Goal: Transaction & Acquisition: Purchase product/service

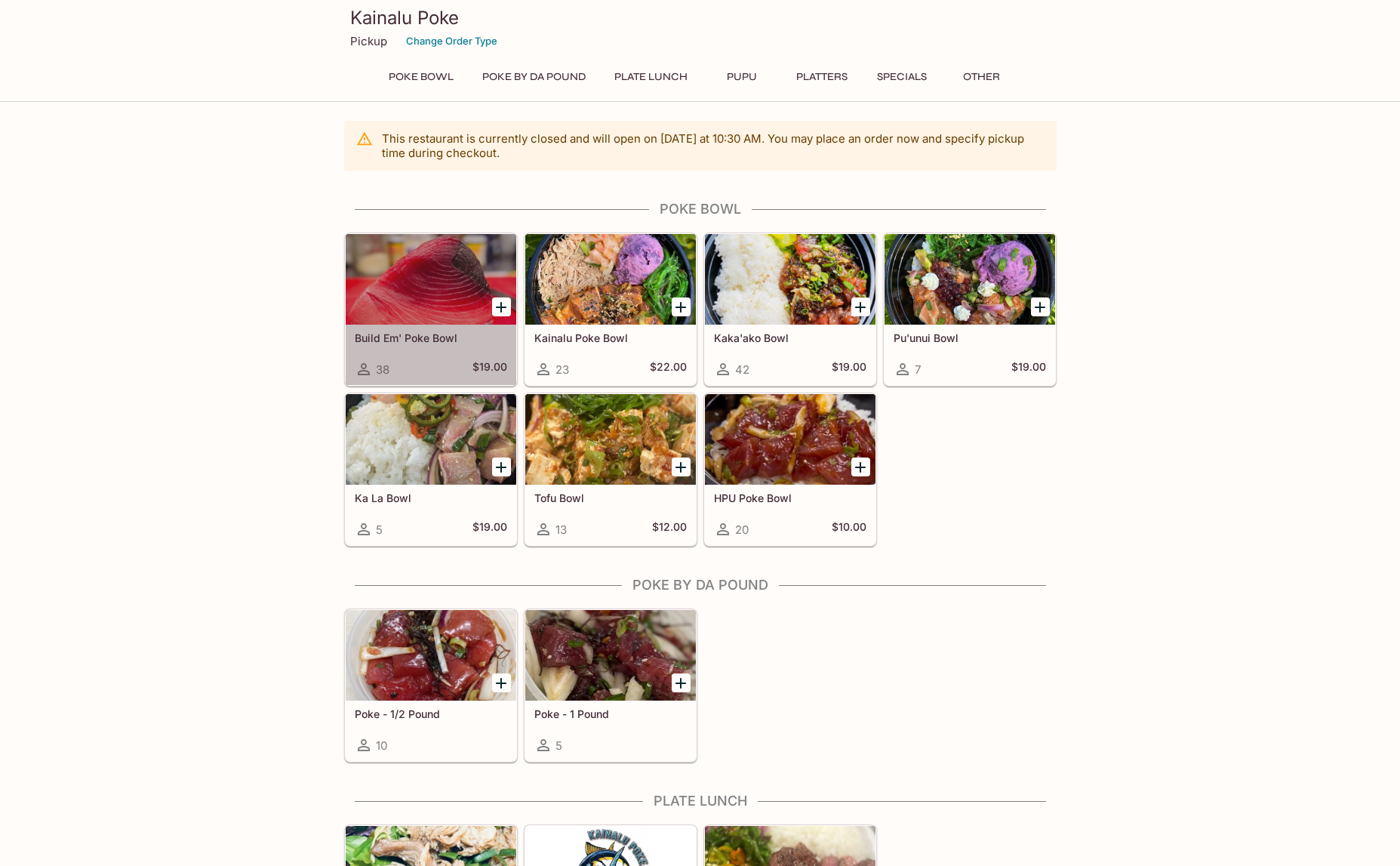
click at [414, 333] on h5 "Build Em' Poke Bowl" at bounding box center [430, 338] width 152 height 13
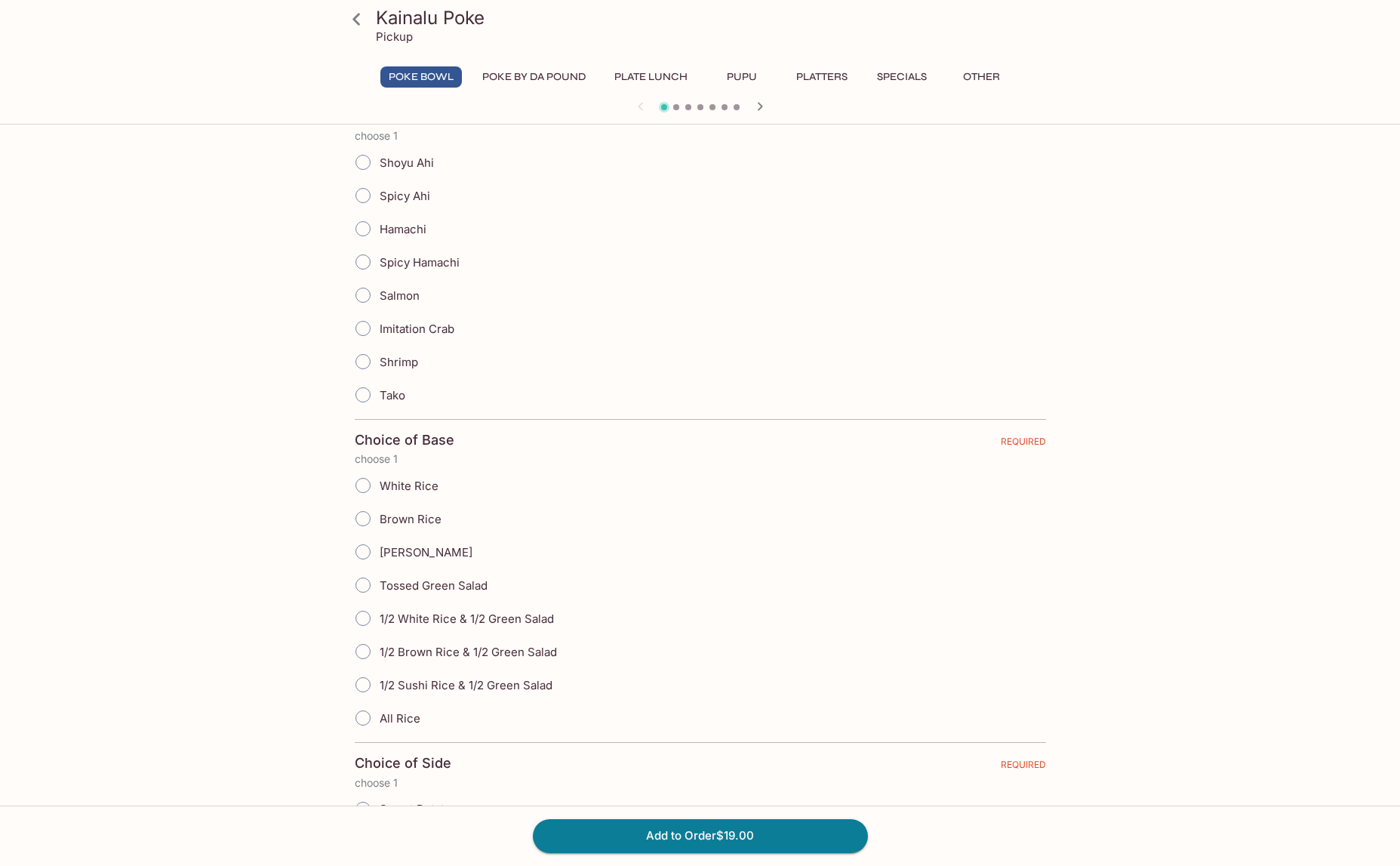
scroll to position [377, 0]
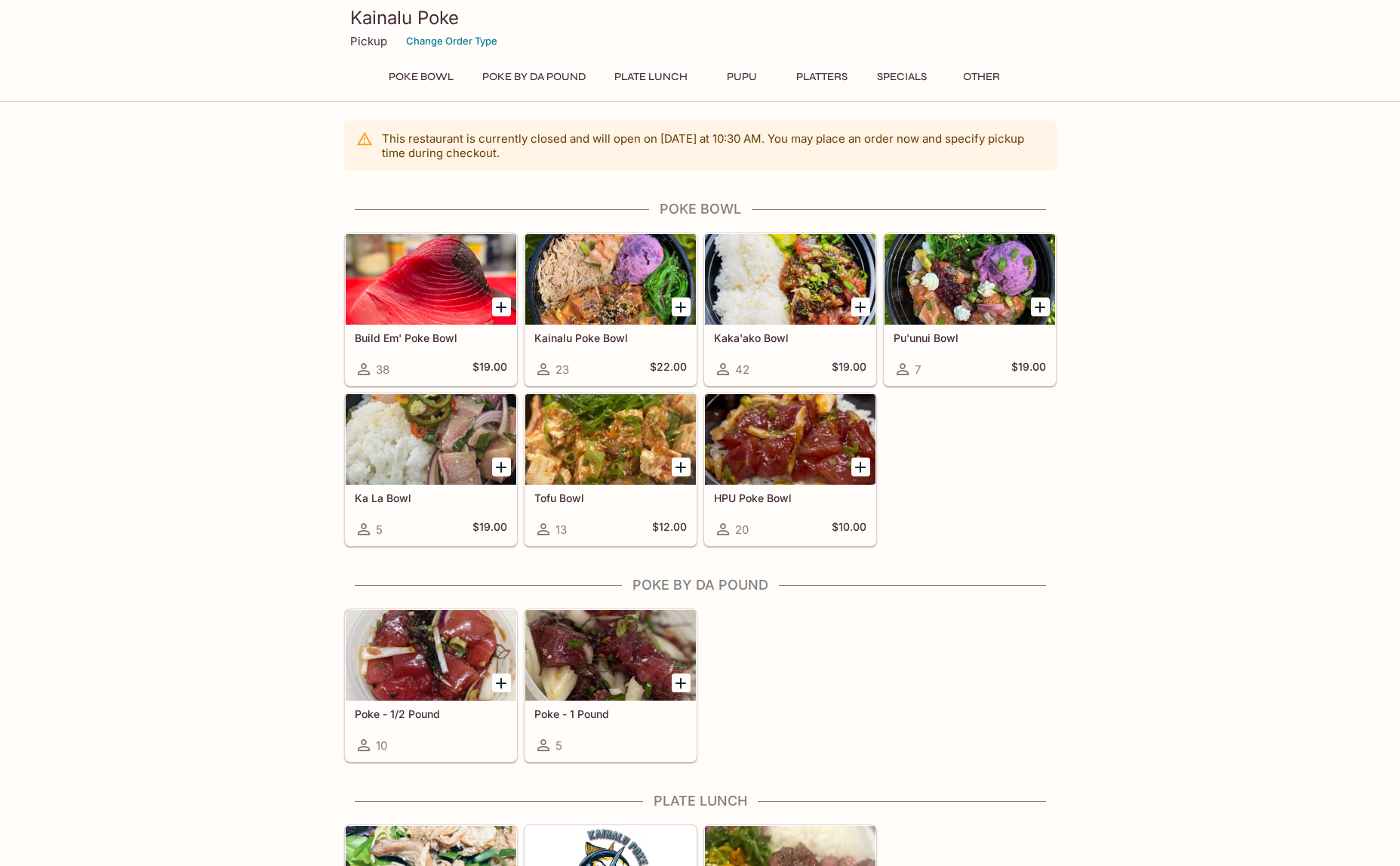
click at [761, 488] on div "HPU Poke Bowl 20 $10.00" at bounding box center [790, 515] width 171 height 60
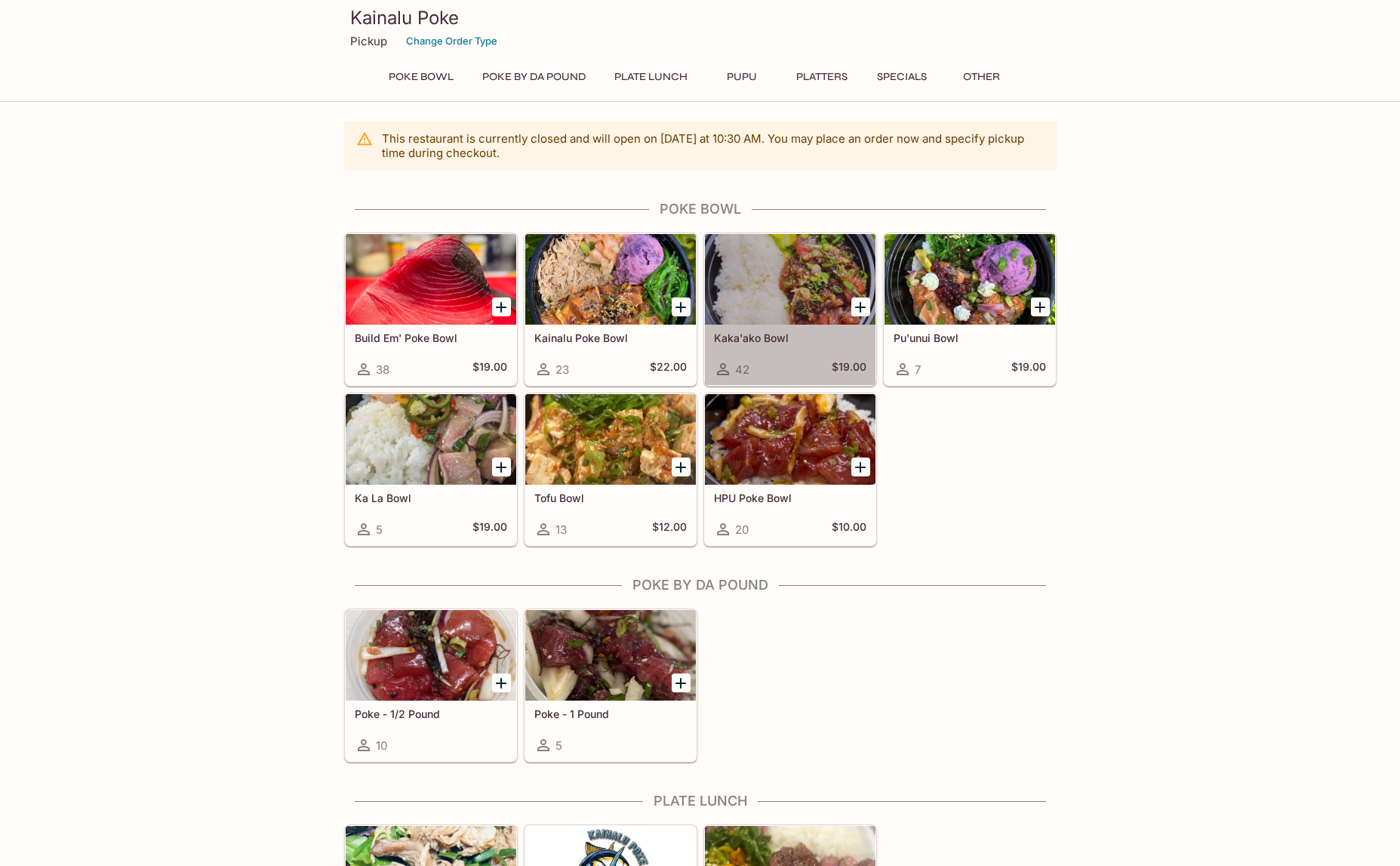
click at [734, 340] on h5 "Kaka'ako Bowl" at bounding box center [790, 338] width 152 height 13
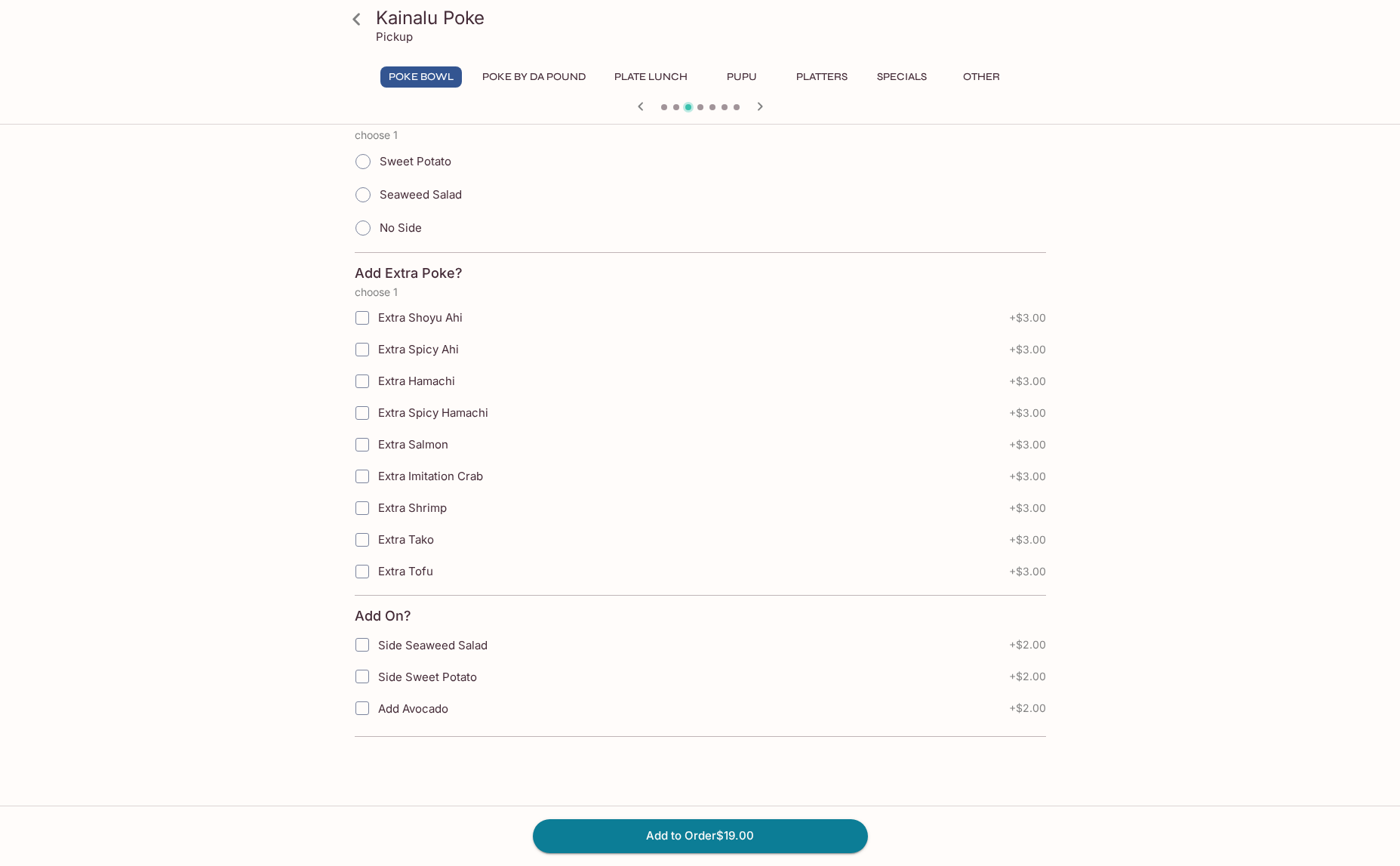
scroll to position [808, 0]
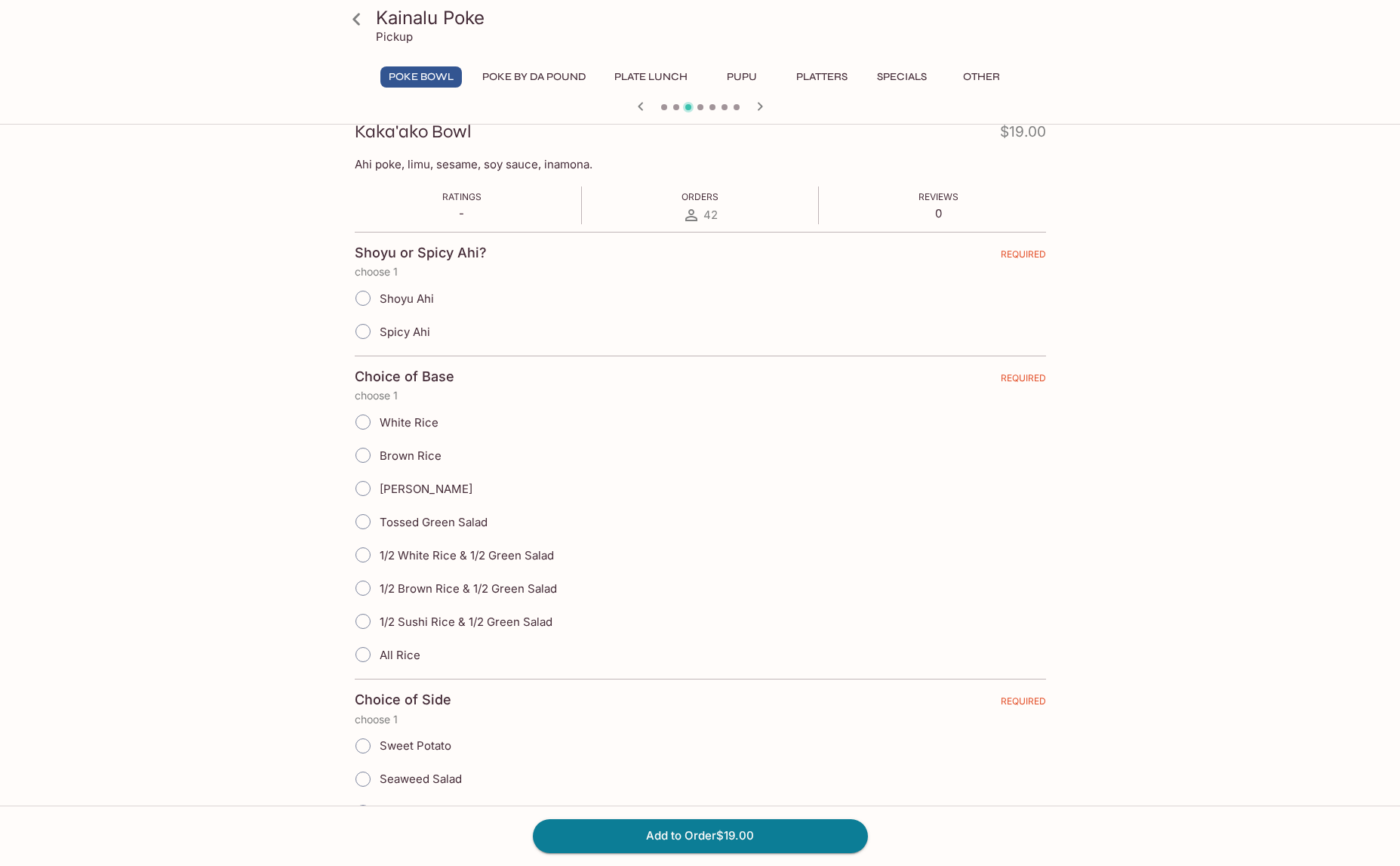
scroll to position [0, 0]
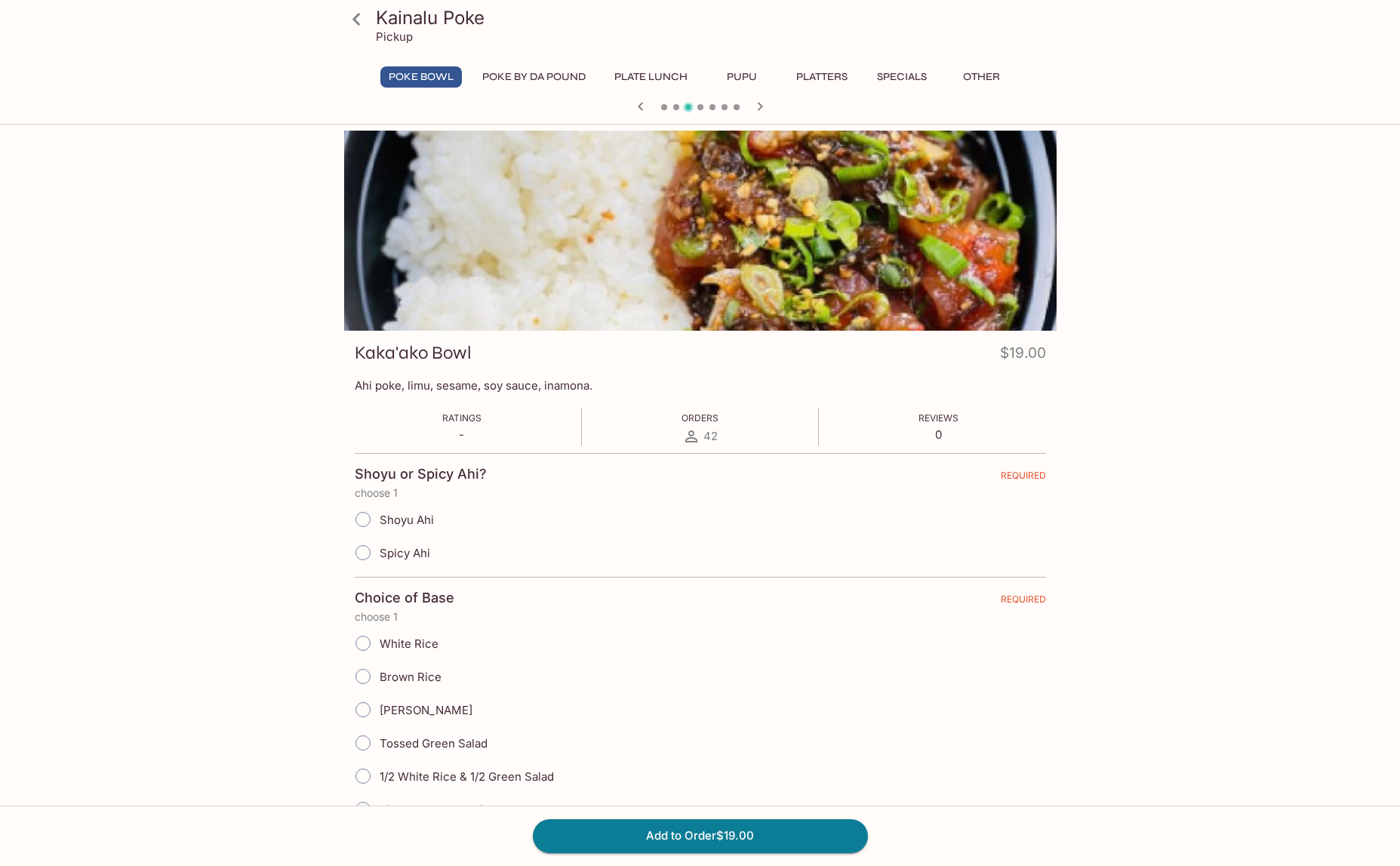
click at [656, 79] on button "Plate Lunch" at bounding box center [650, 77] width 90 height 21
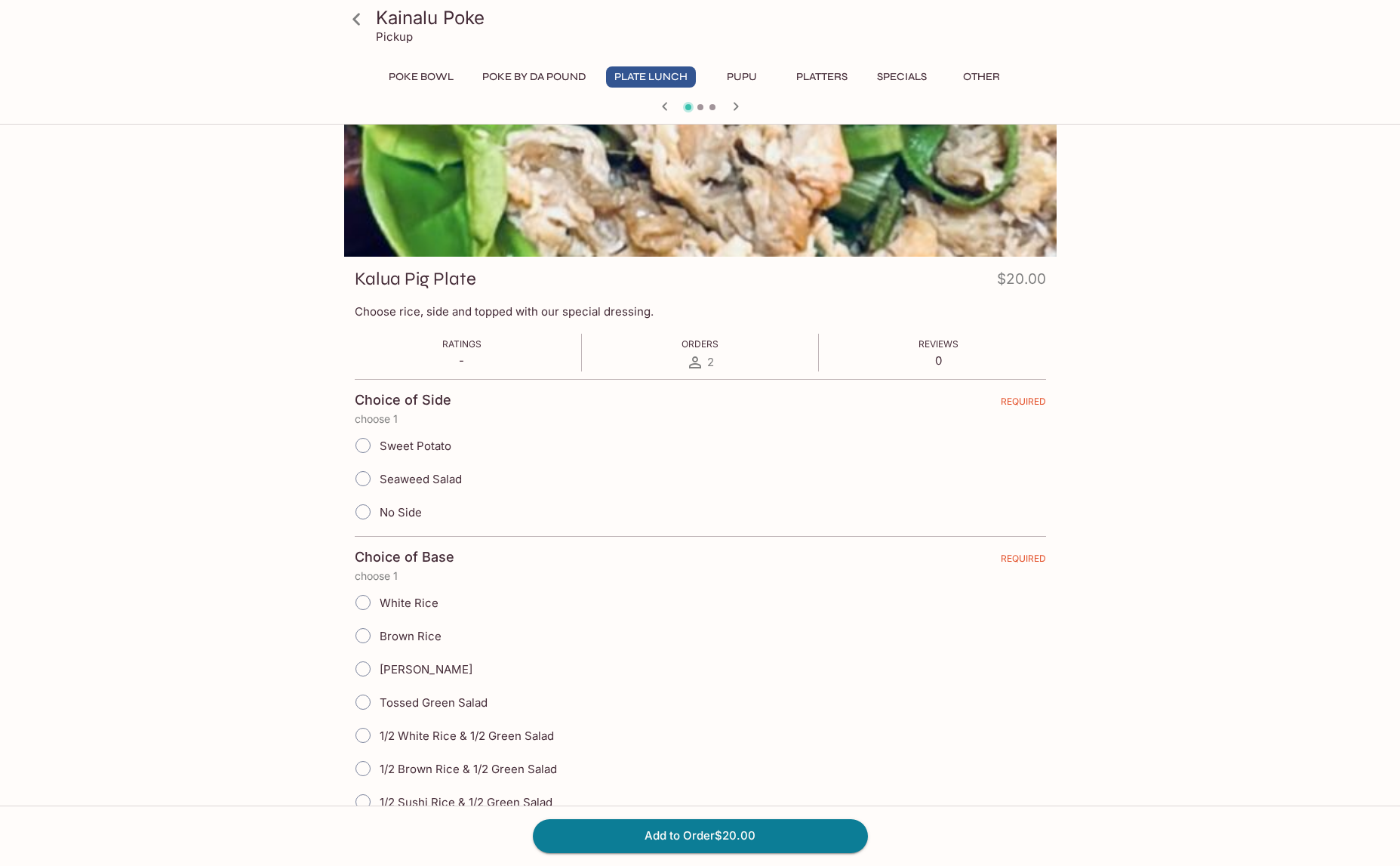
scroll to position [155, 0]
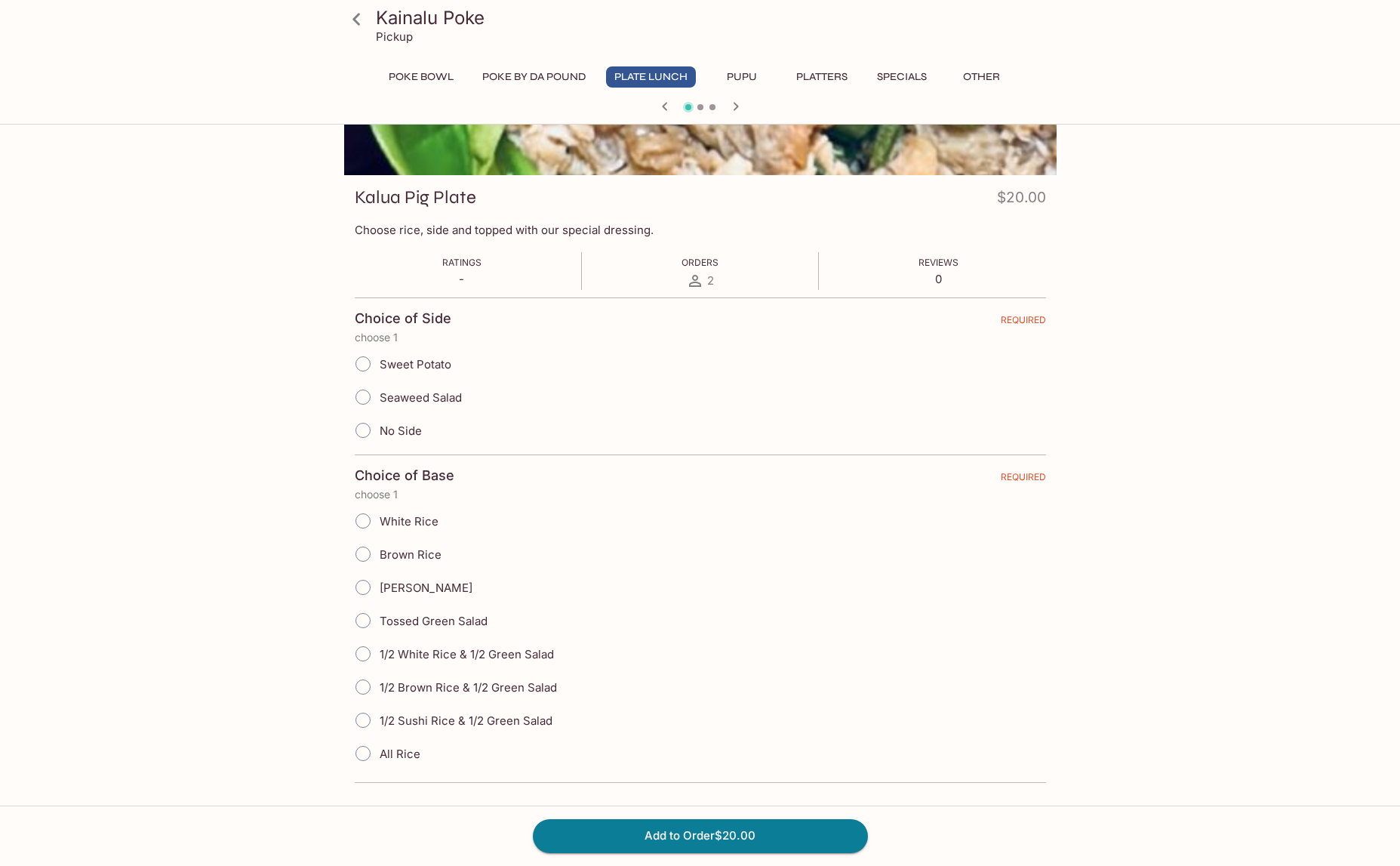
click at [741, 106] on icon "button" at bounding box center [736, 106] width 18 height 18
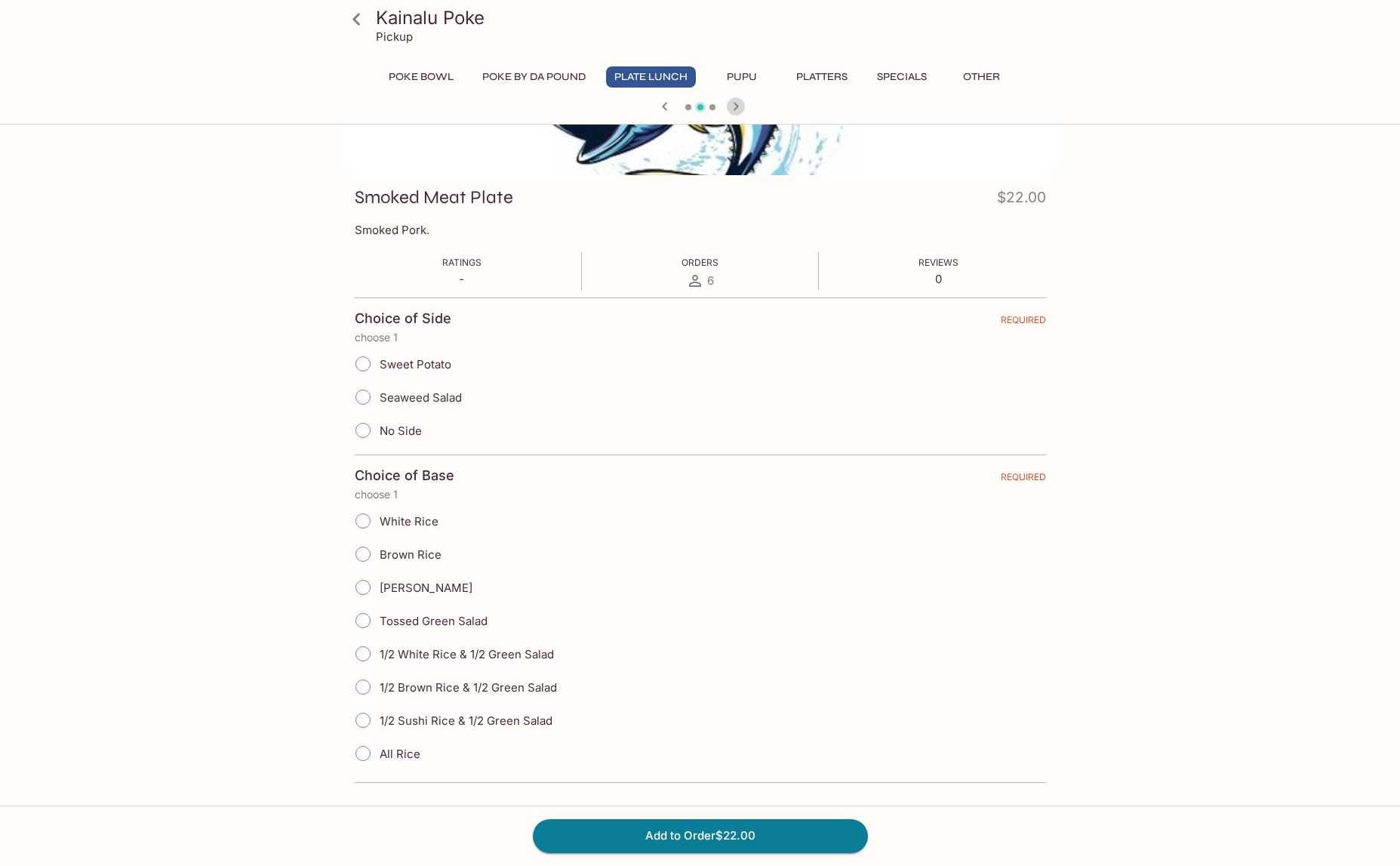
click at [741, 106] on icon "button" at bounding box center [736, 106] width 18 height 18
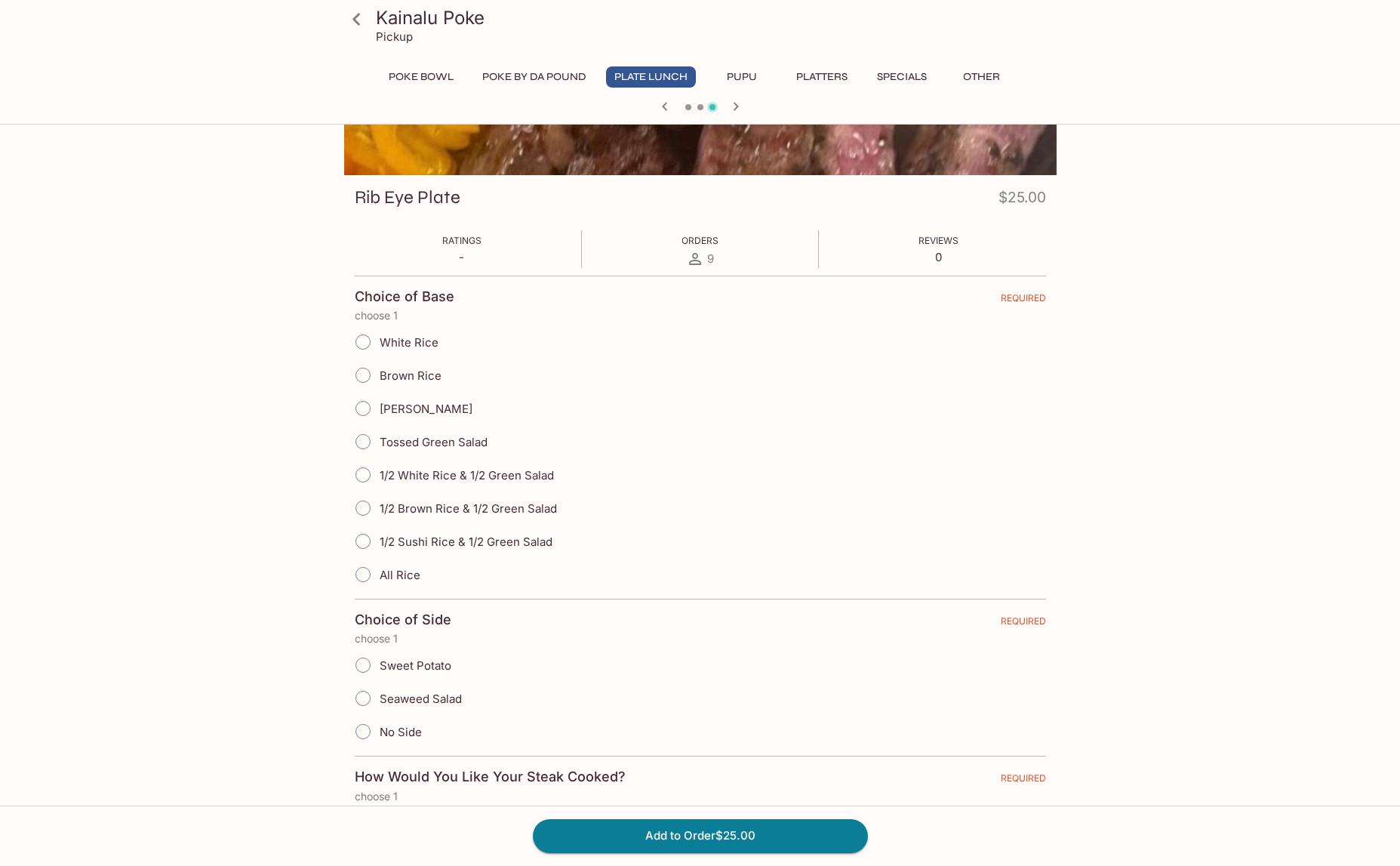
click at [741, 106] on icon "button" at bounding box center [736, 106] width 18 height 18
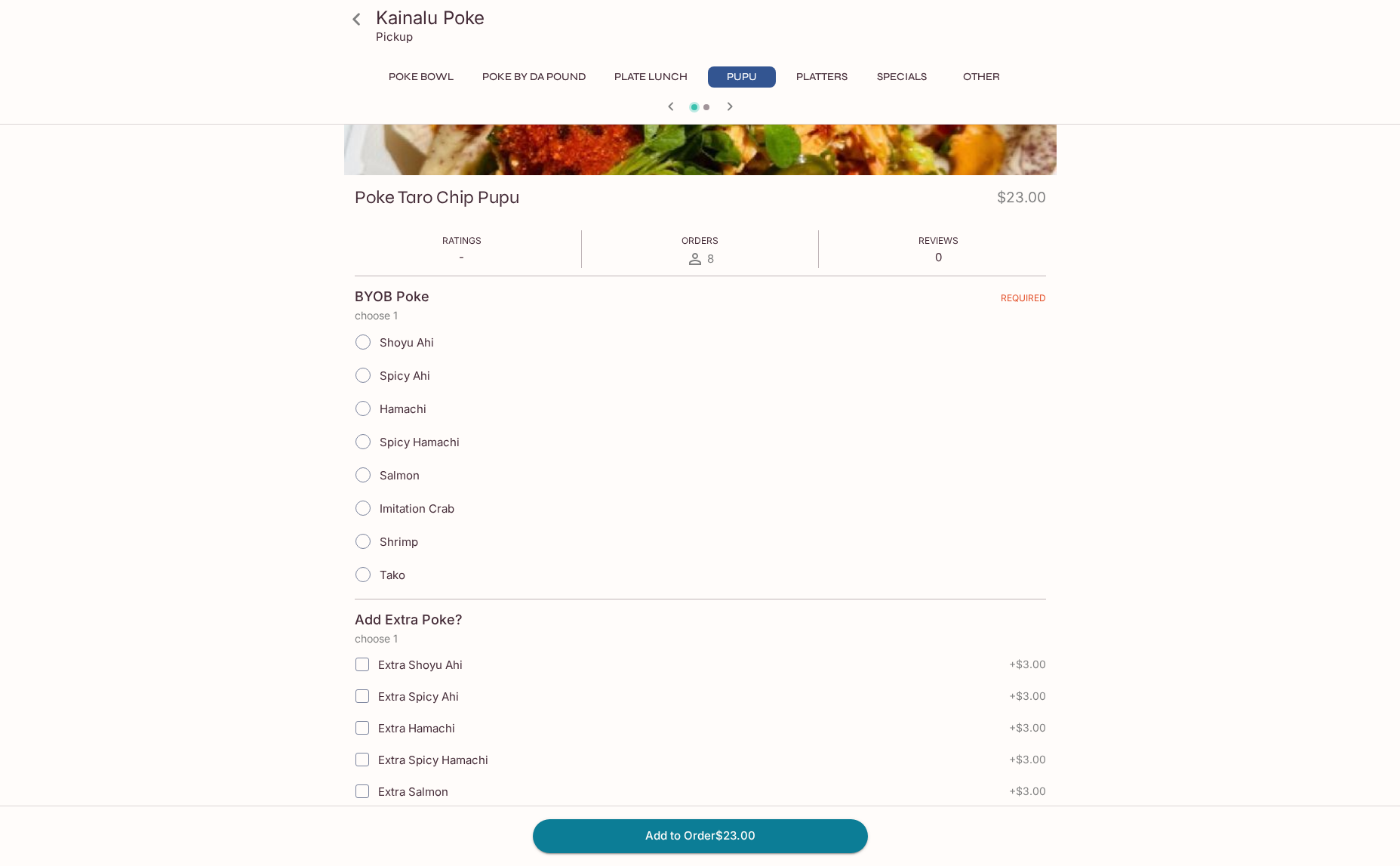
click at [905, 74] on button "Specials" at bounding box center [902, 77] width 68 height 21
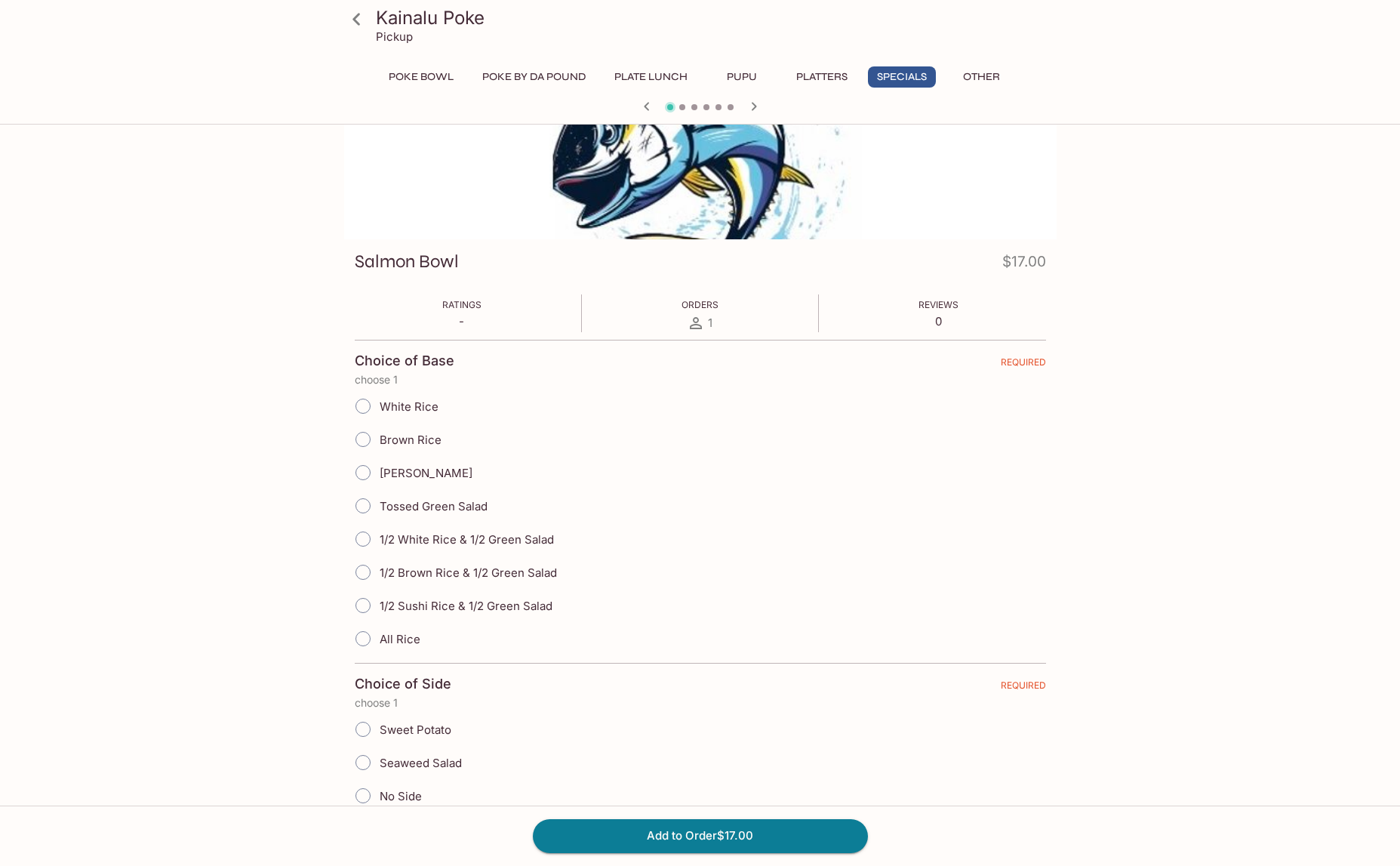
scroll to position [85, 0]
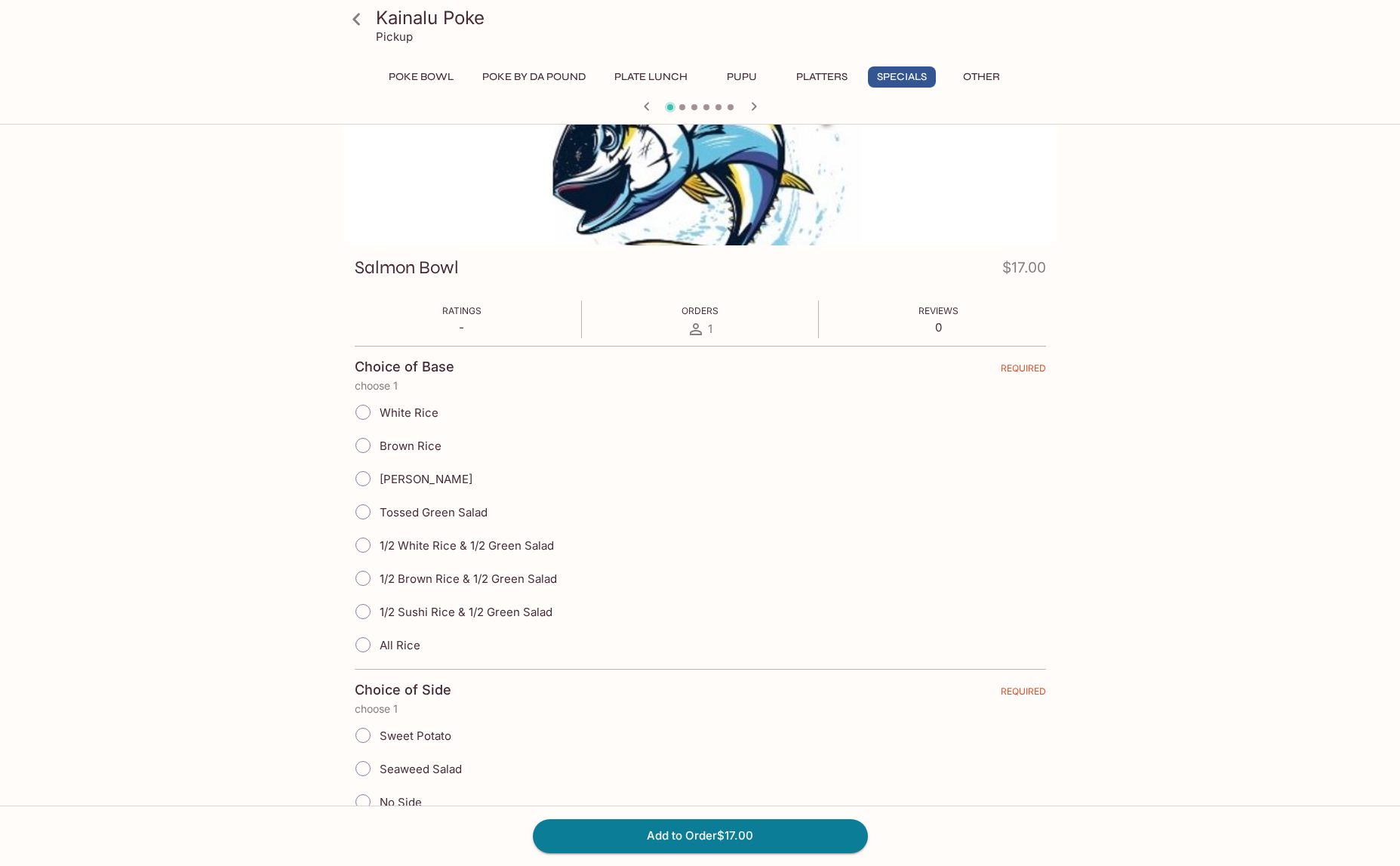
click at [753, 103] on icon "button" at bounding box center [754, 106] width 5 height 8
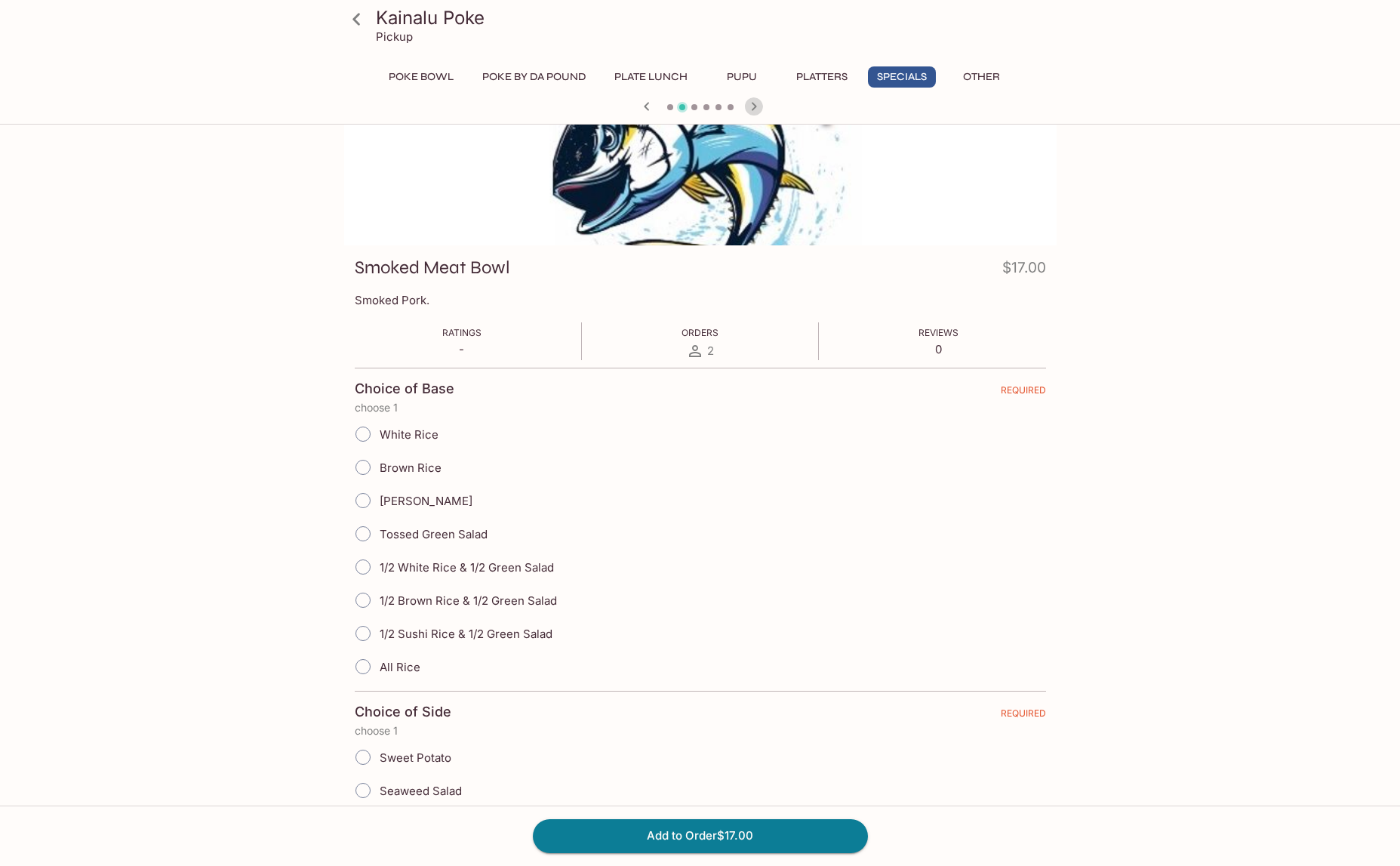
click at [753, 103] on icon "button" at bounding box center [754, 106] width 5 height 8
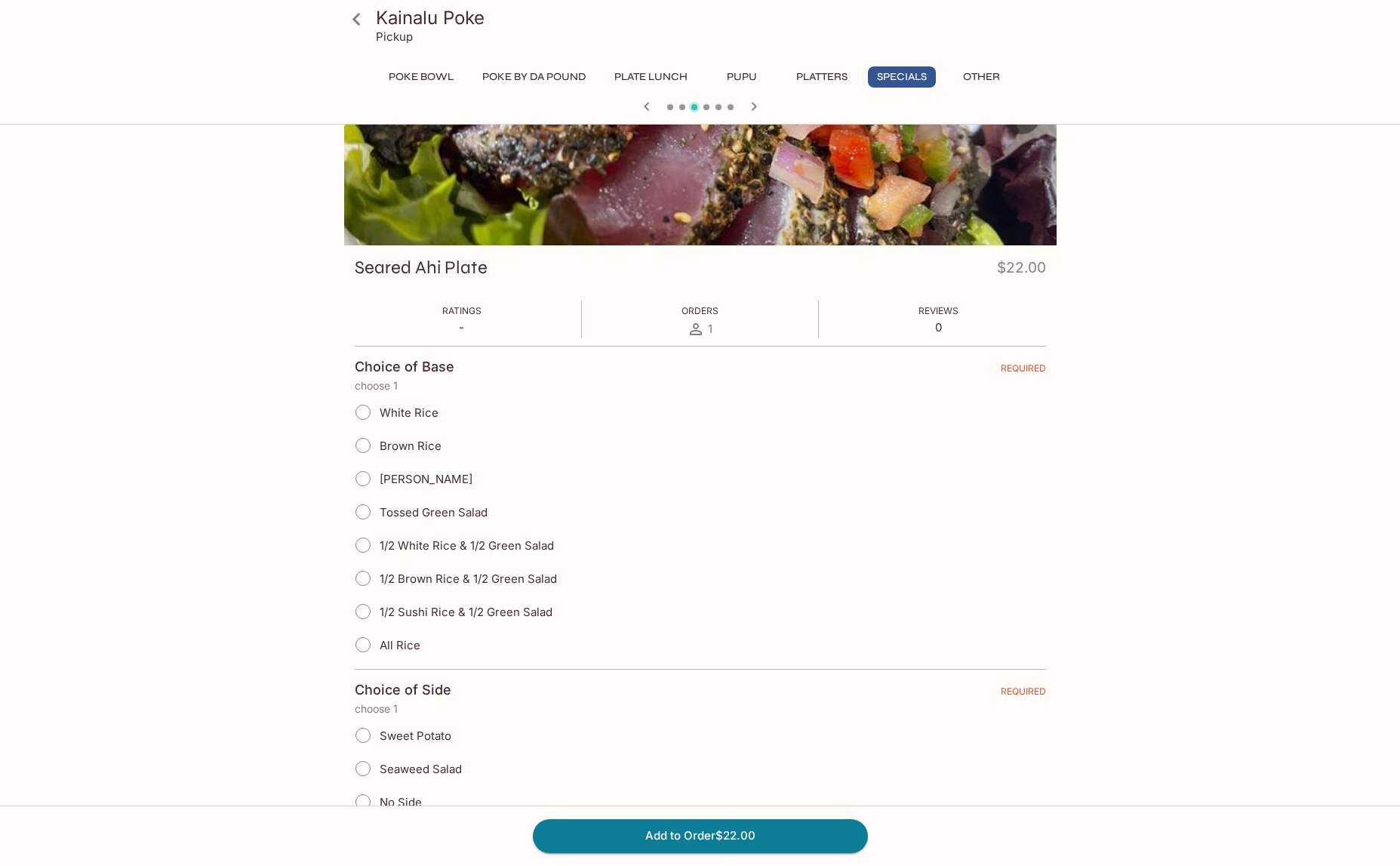
click at [753, 103] on icon "button" at bounding box center [754, 106] width 5 height 8
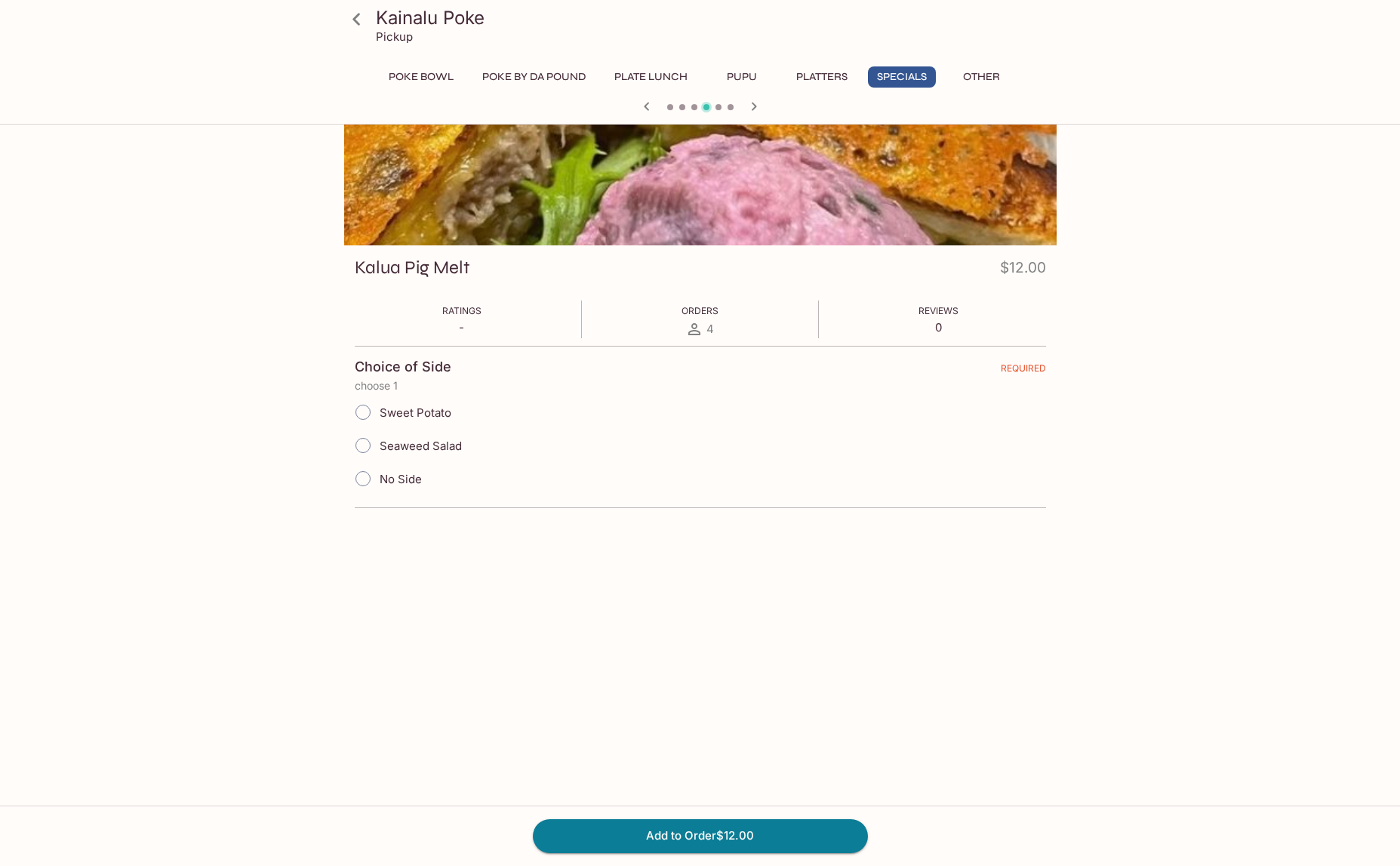
click at [753, 103] on icon "button" at bounding box center [754, 106] width 5 height 8
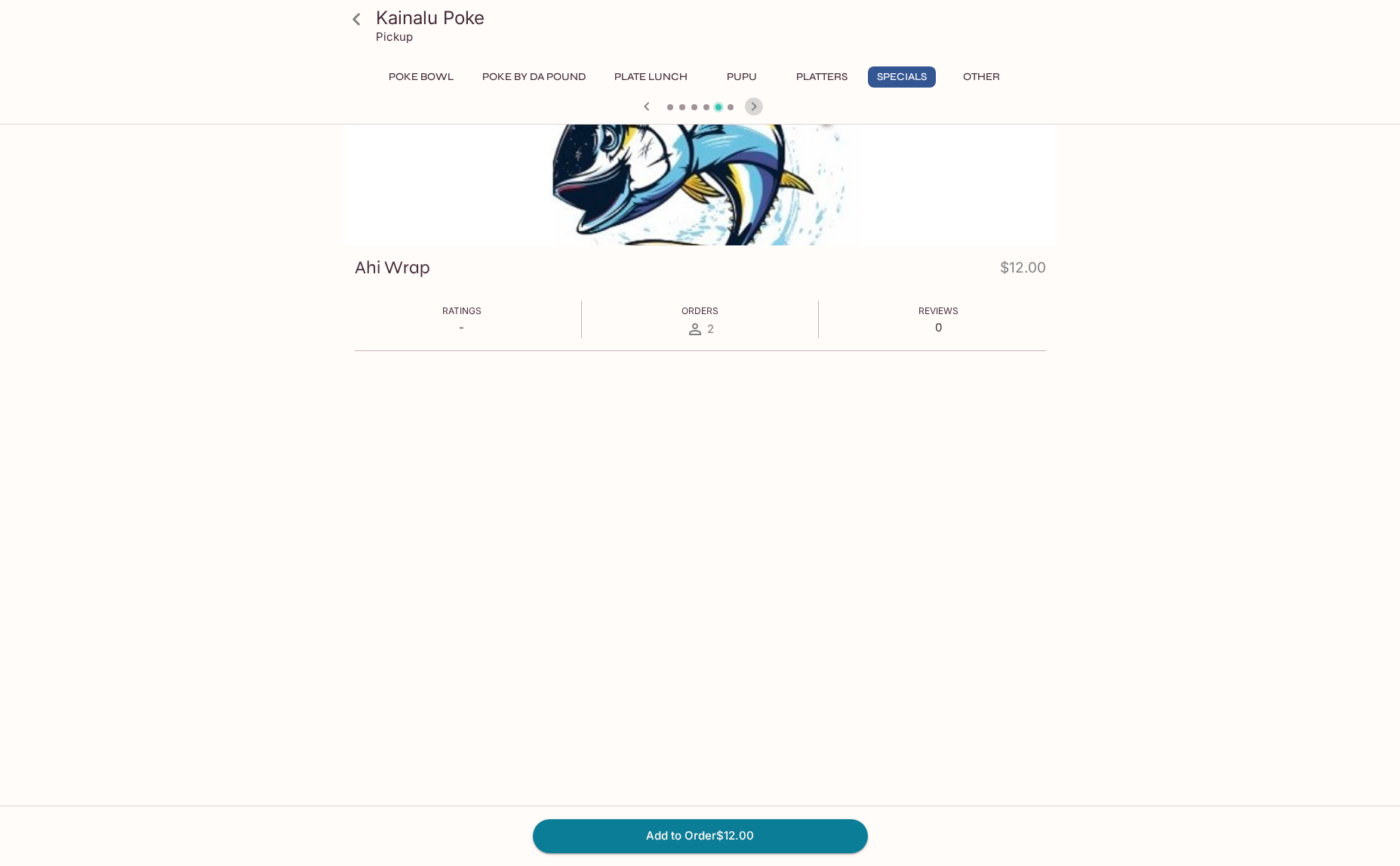
click at [753, 103] on icon "button" at bounding box center [754, 106] width 5 height 8
click at [432, 86] on button "Poke Bowl" at bounding box center [421, 77] width 81 height 21
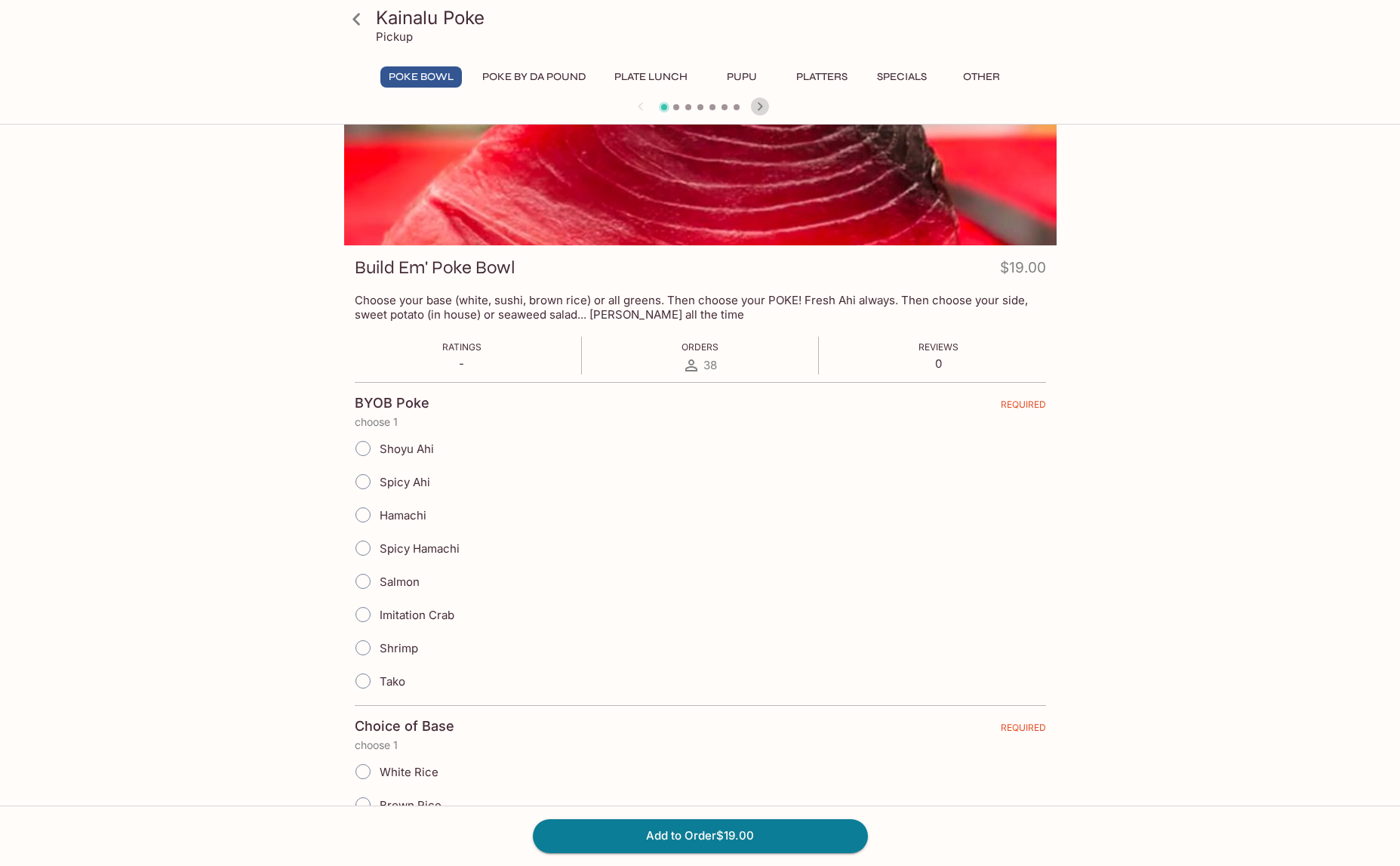
click at [761, 106] on icon "button" at bounding box center [760, 106] width 5 height 8
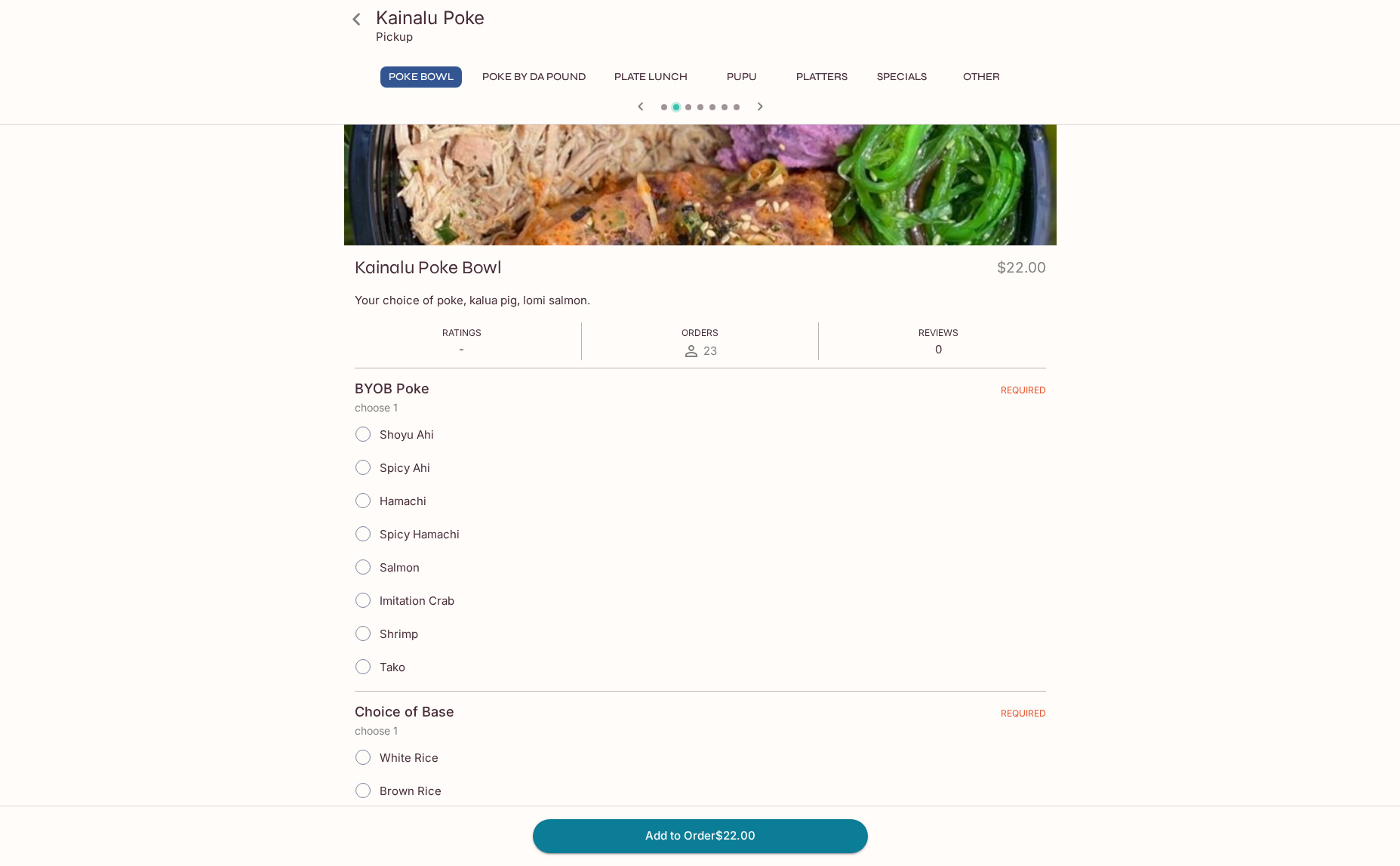
click at [761, 106] on icon "button" at bounding box center [760, 106] width 5 height 8
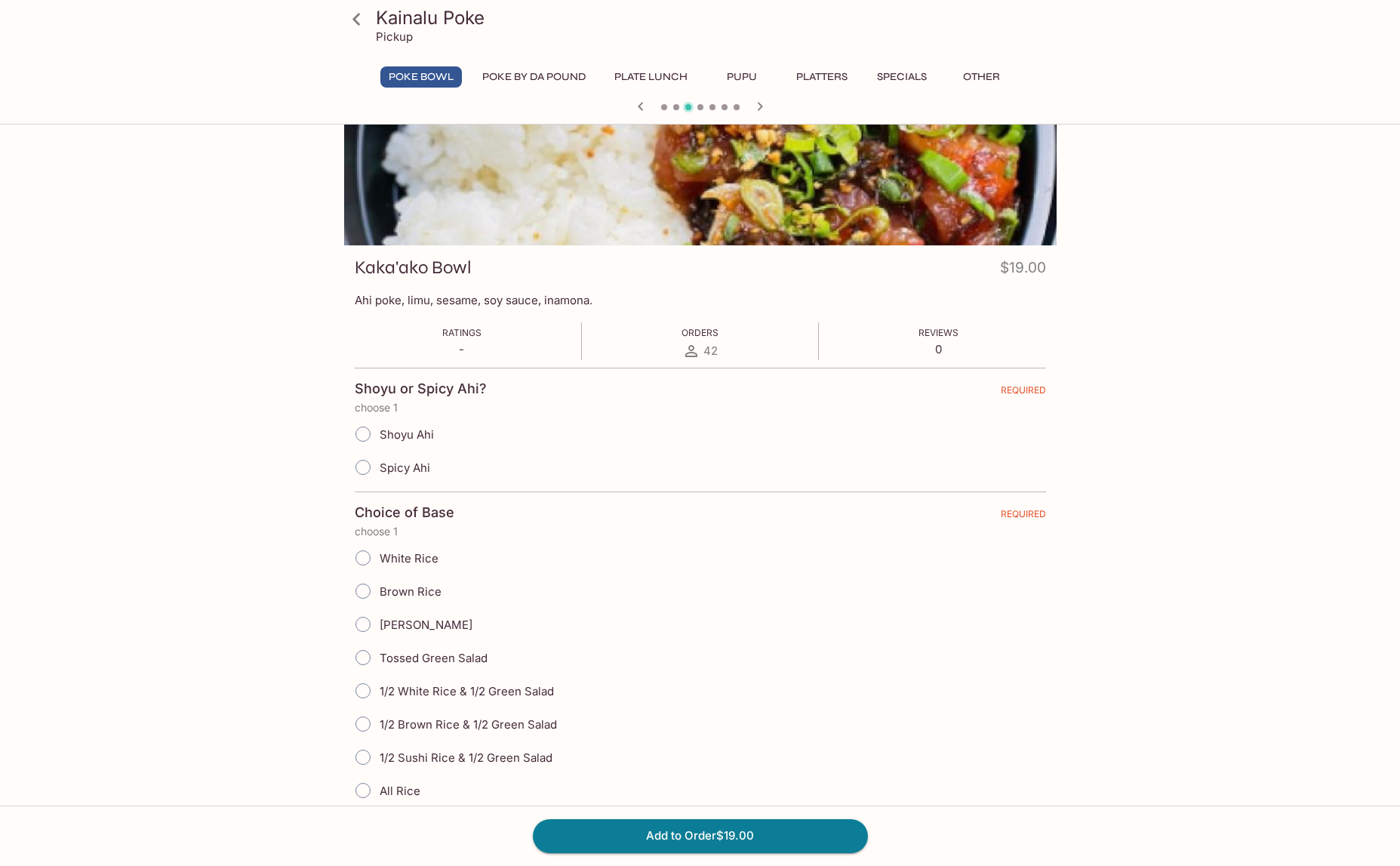
click at [634, 104] on icon "button" at bounding box center [641, 106] width 18 height 18
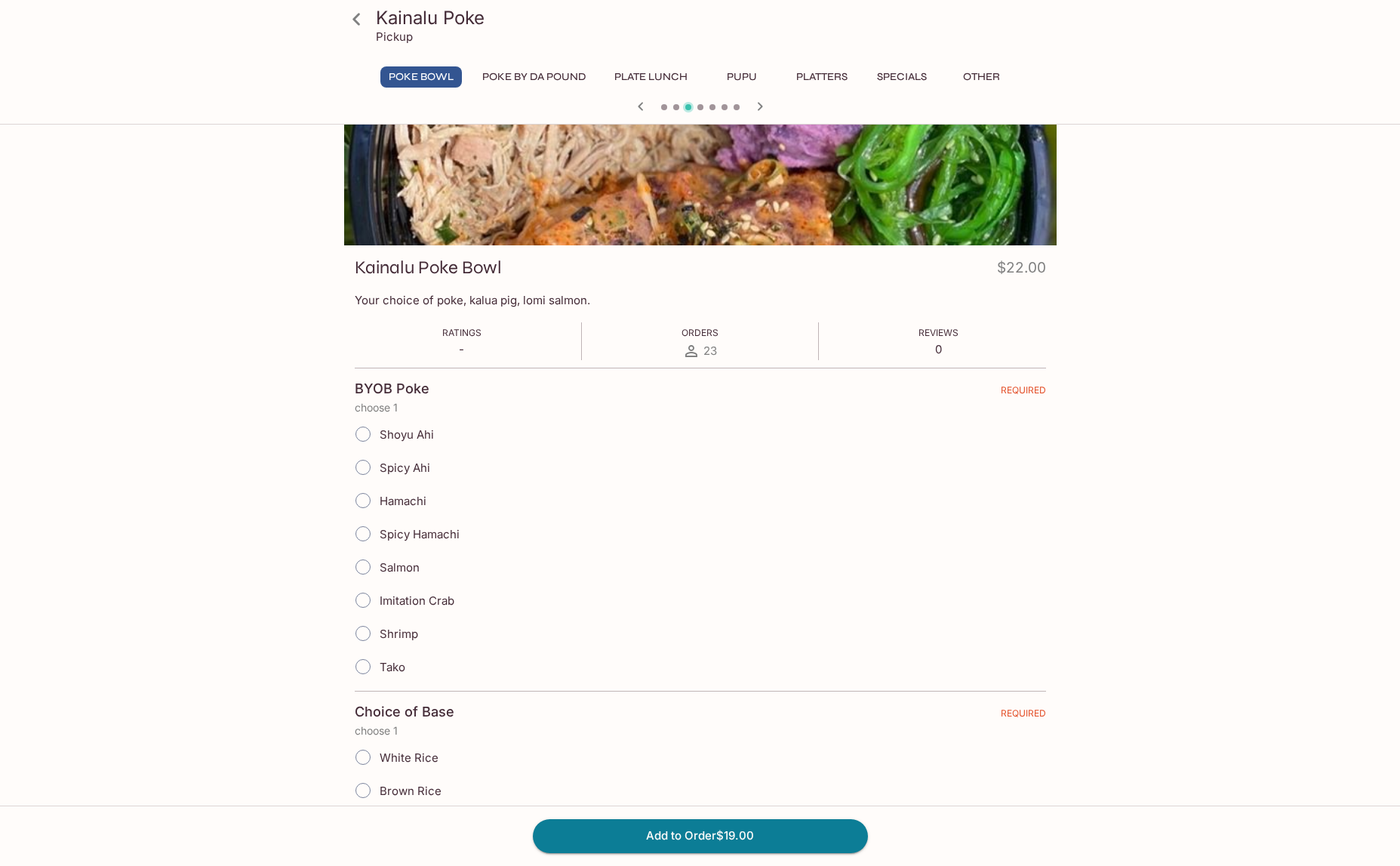
click at [634, 104] on icon "button" at bounding box center [641, 106] width 18 height 18
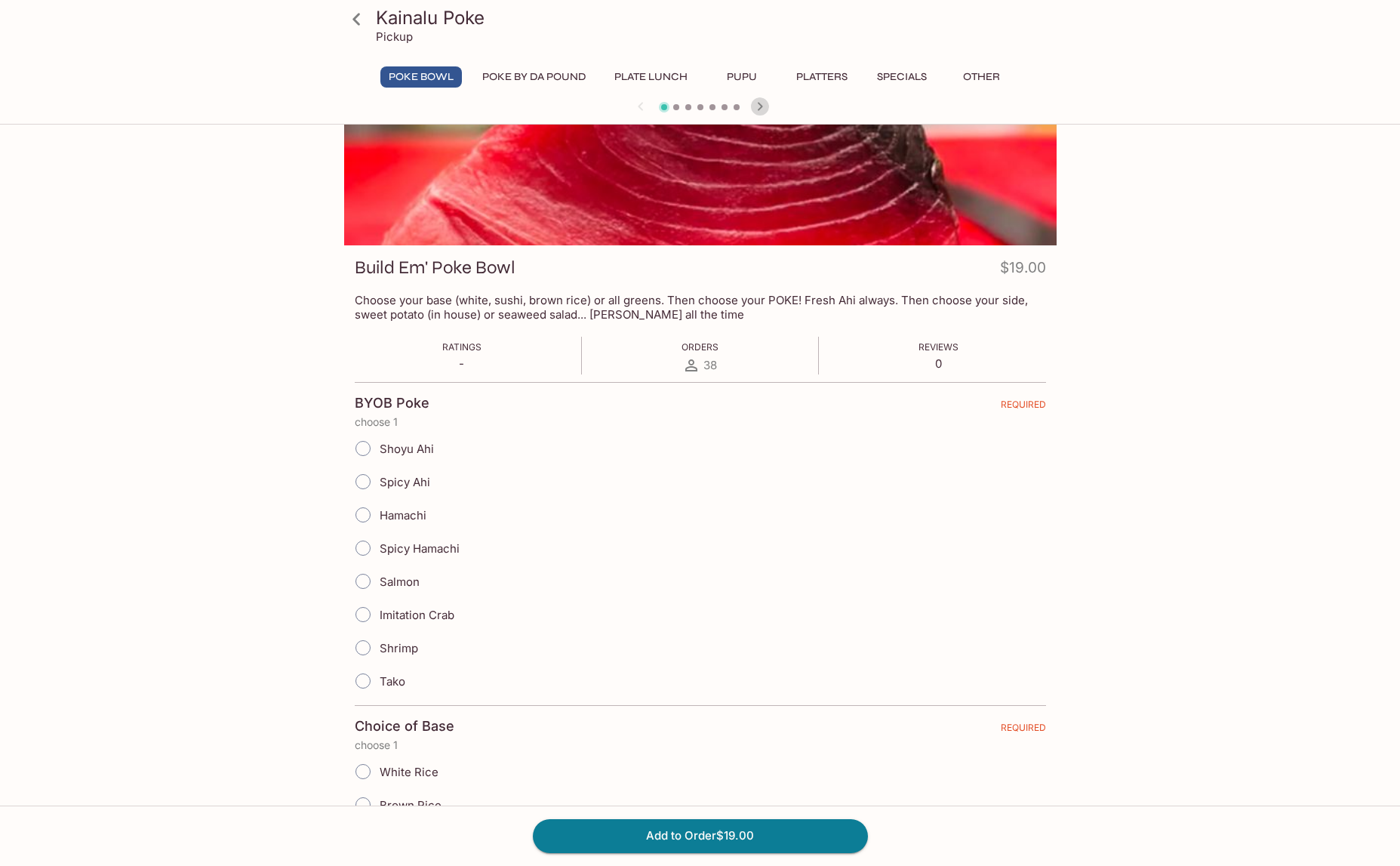
click at [761, 101] on icon "button" at bounding box center [761, 106] width 18 height 18
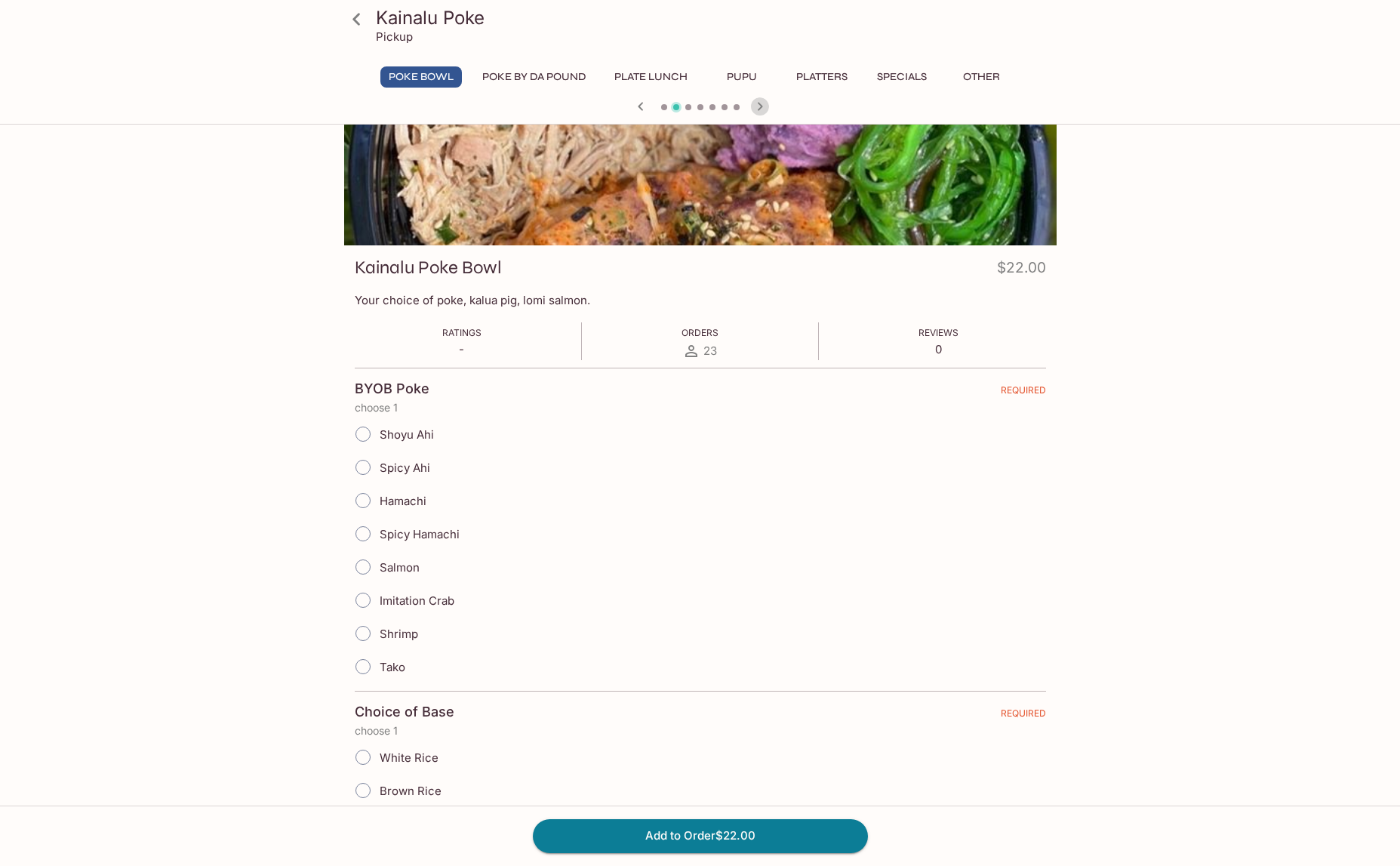
click at [761, 101] on icon "button" at bounding box center [761, 106] width 18 height 18
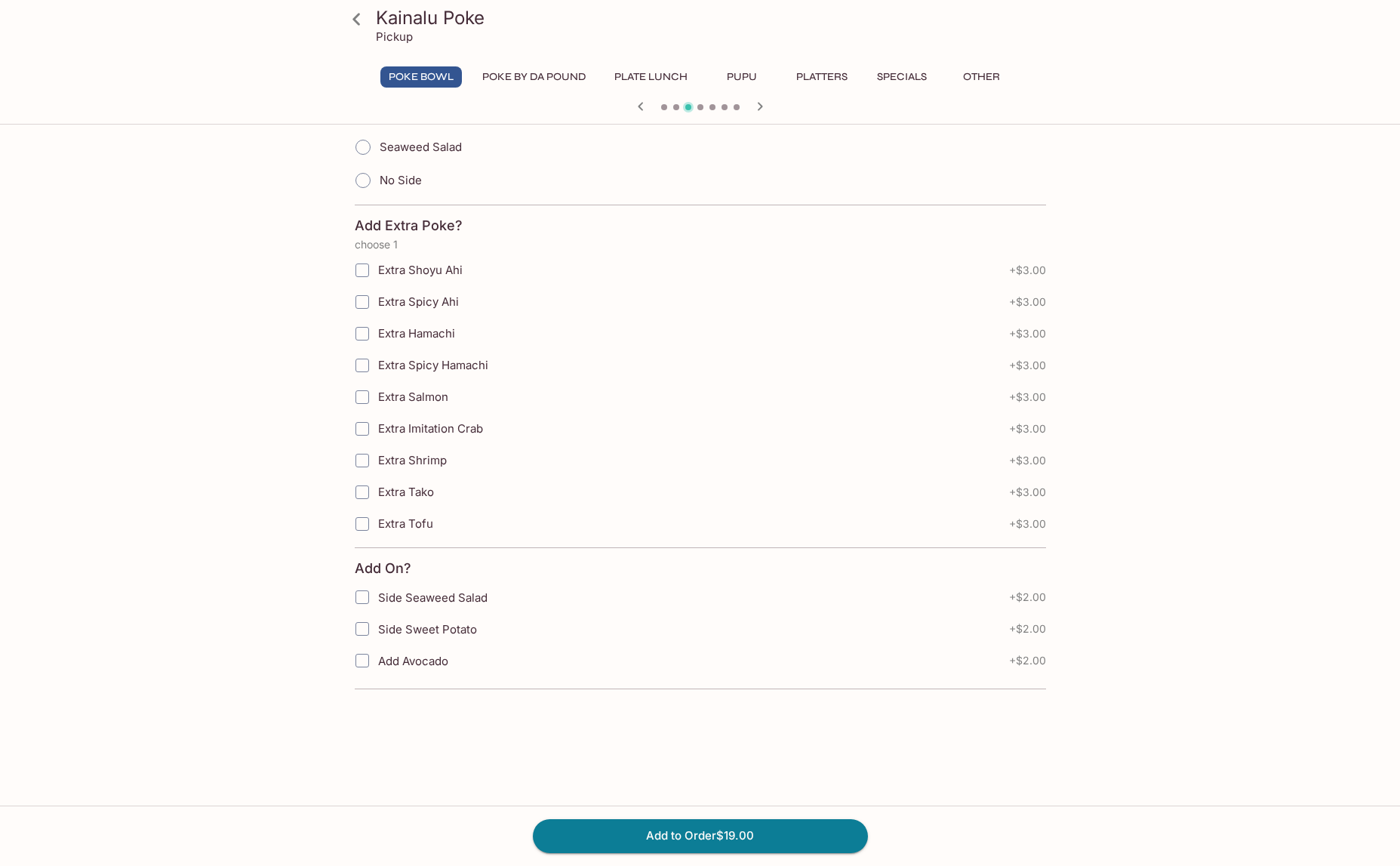
scroll to position [959, 0]
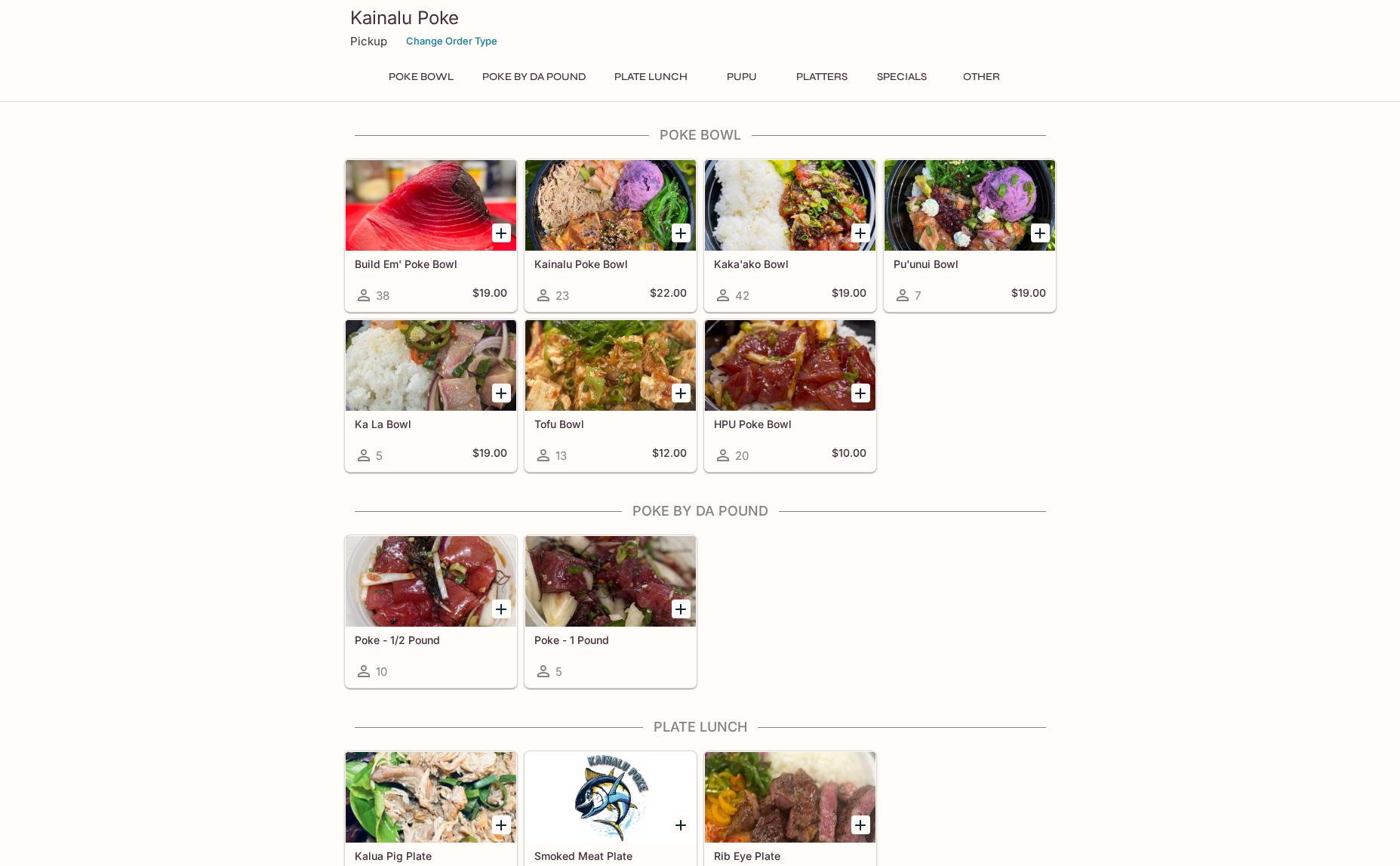
scroll to position [229, 0]
